Goal: Task Accomplishment & Management: Use online tool/utility

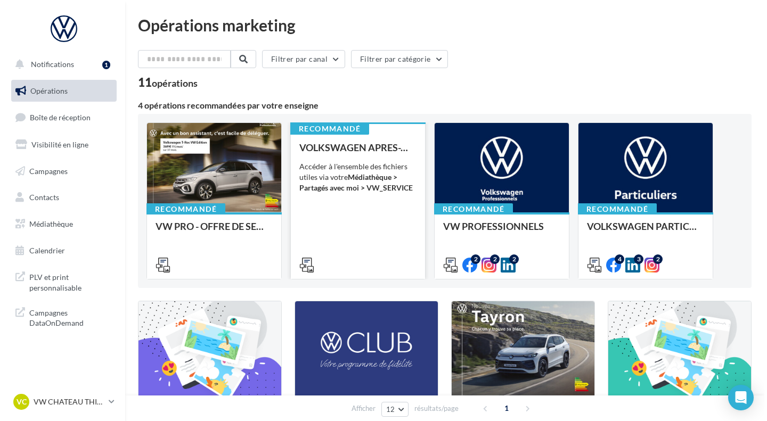
scroll to position [117, 0]
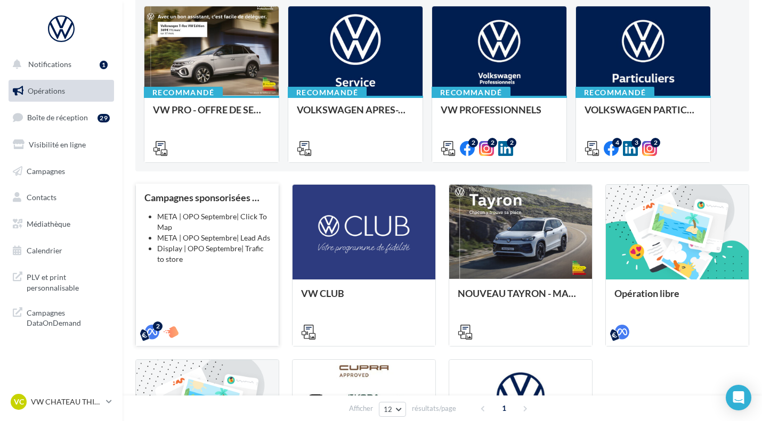
click at [211, 266] on div "Campagnes sponsorisées OPO Septembre META | OPO Septembre| Click To Map META | …" at bounding box center [207, 264] width 126 height 144
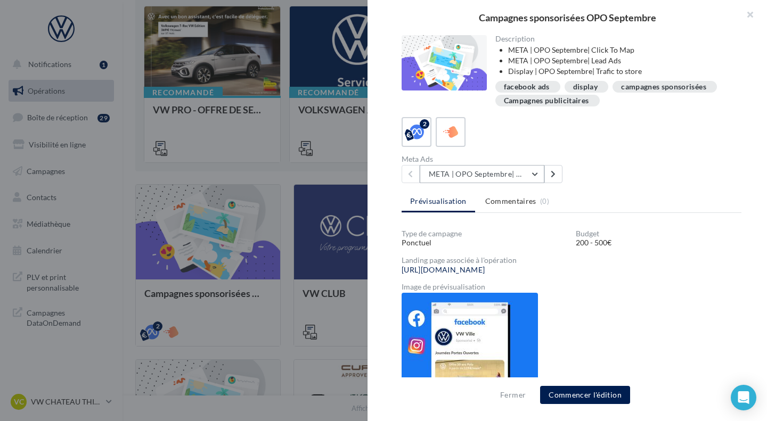
click at [505, 171] on button "META | OPO Septembre| Click To Map" at bounding box center [482, 174] width 125 height 18
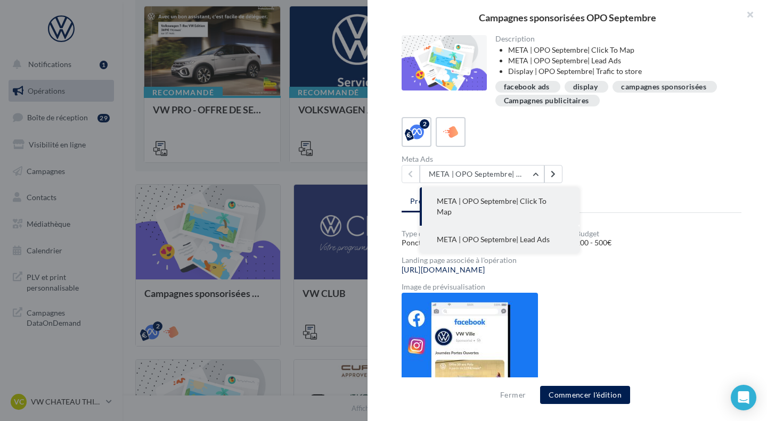
click at [527, 226] on button "META | OPO Septembre| Lead Ads" at bounding box center [500, 240] width 160 height 28
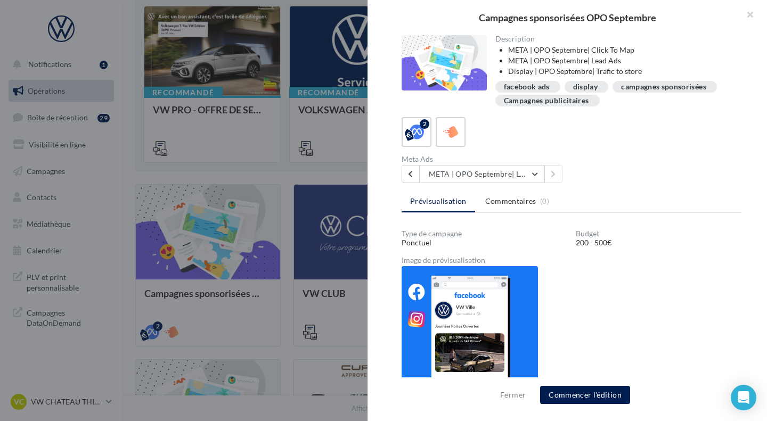
scroll to position [19, 0]
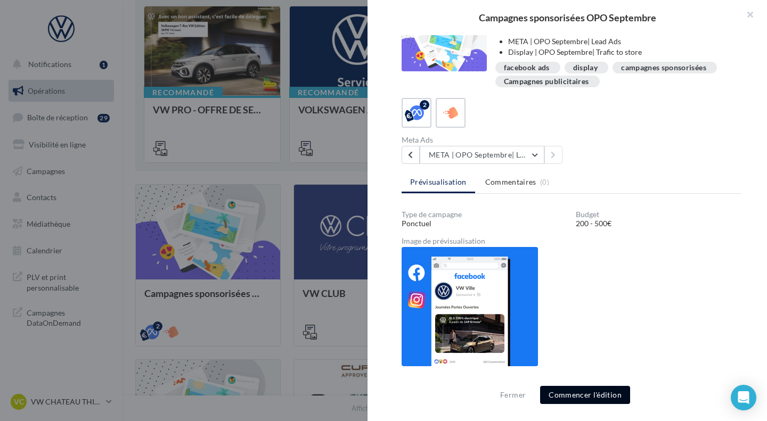
click at [579, 400] on button "Commencer l'édition" at bounding box center [585, 395] width 90 height 18
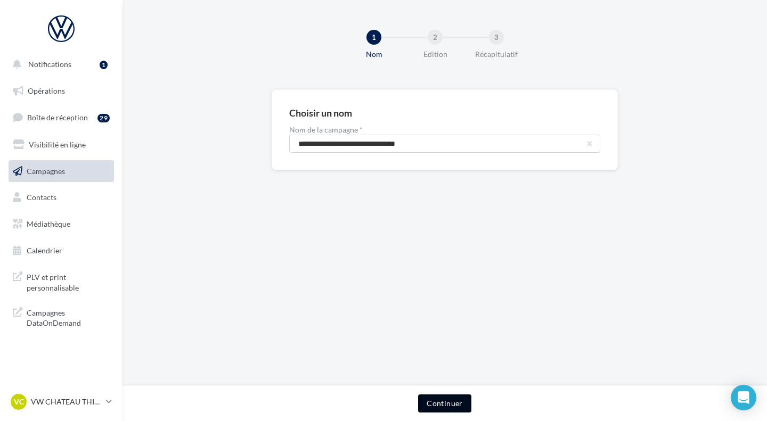
click at [445, 405] on button "Continuer" at bounding box center [444, 404] width 53 height 18
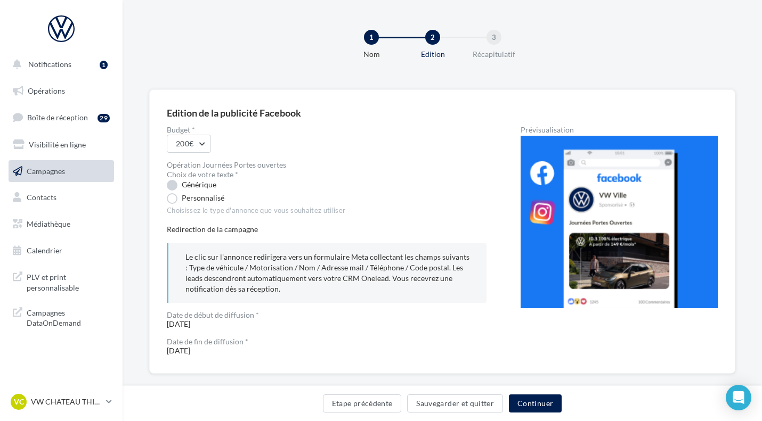
click at [205, 186] on label "Générique" at bounding box center [192, 185] width 50 height 11
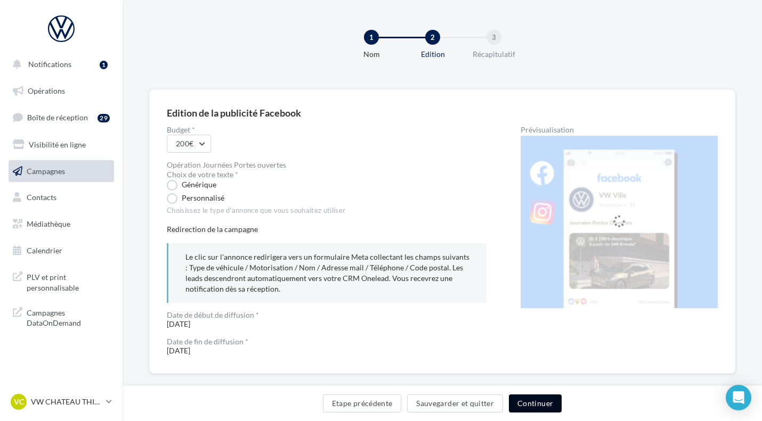
click at [538, 404] on button "Continuer" at bounding box center [535, 404] width 53 height 18
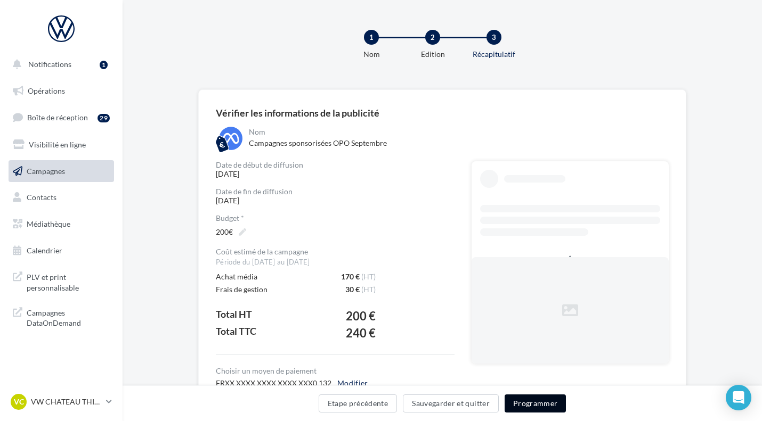
click at [546, 404] on button "Programmer" at bounding box center [536, 404] width 62 height 18
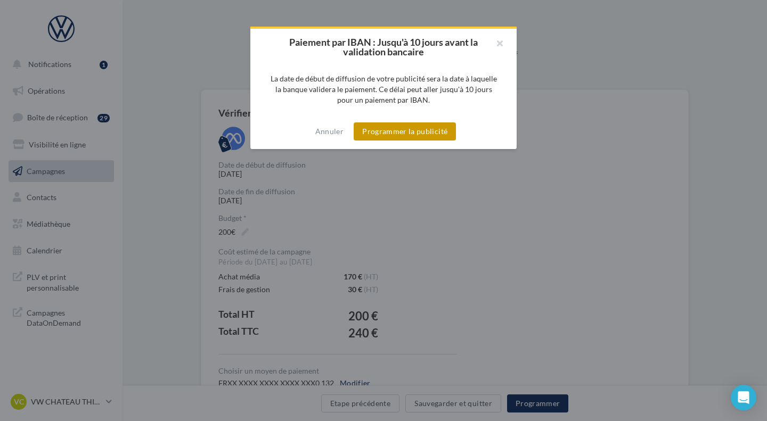
click at [413, 137] on button "Programmer la publicité" at bounding box center [405, 132] width 102 height 18
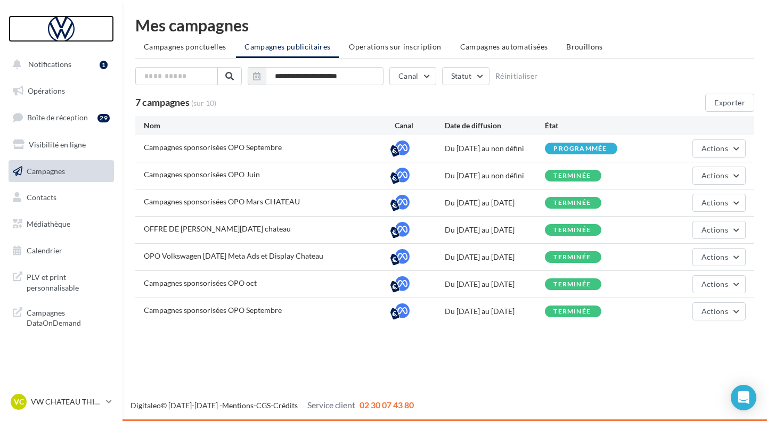
click at [56, 27] on div at bounding box center [61, 28] width 85 height 27
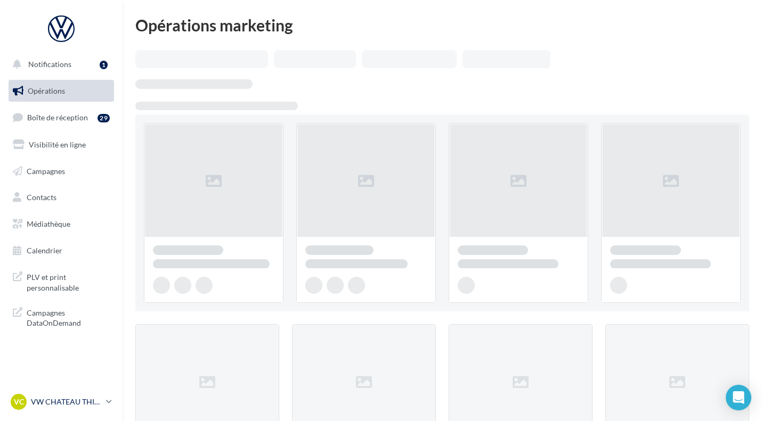
click at [94, 403] on p "VW CHATEAU THIERRY" at bounding box center [66, 402] width 71 height 11
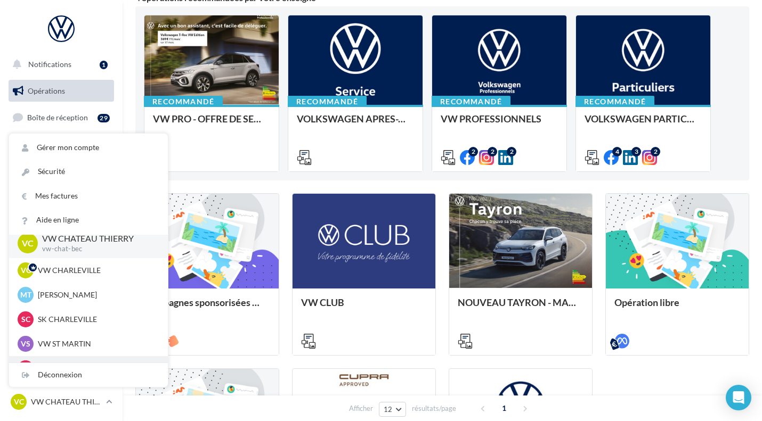
scroll to position [6, 0]
click at [64, 319] on p "SK CHARLEVILLE" at bounding box center [96, 320] width 117 height 11
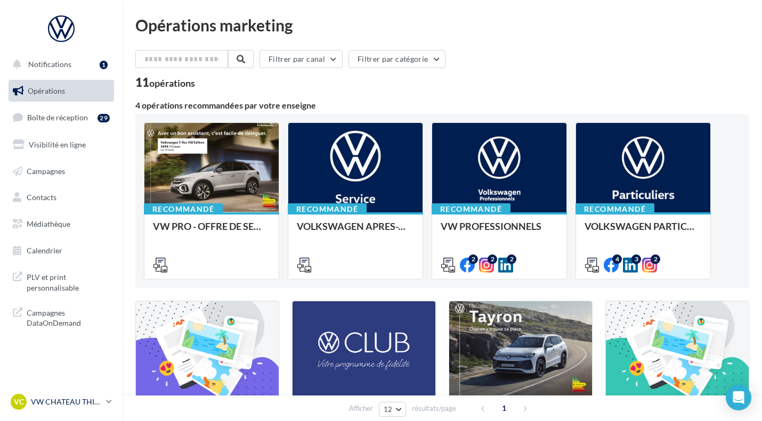
click at [85, 400] on p "VW CHATEAU THIERRY" at bounding box center [66, 402] width 71 height 11
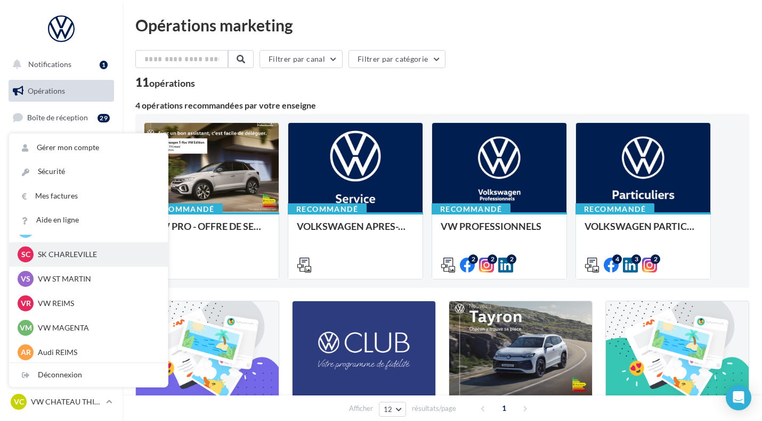
scroll to position [74, 0]
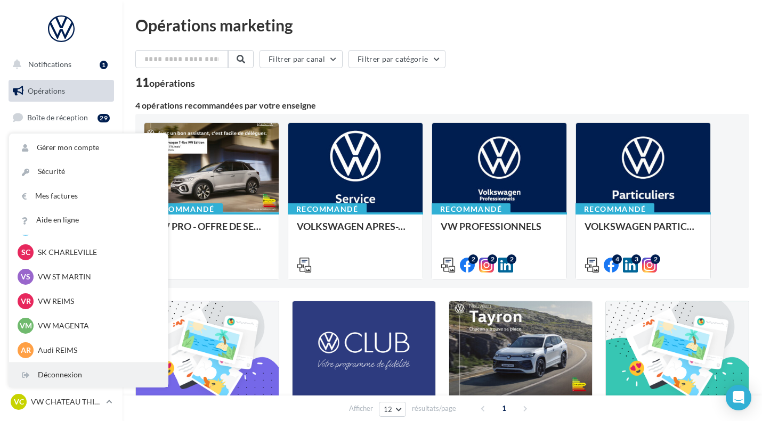
click at [66, 370] on div "Déconnexion" at bounding box center [88, 375] width 159 height 24
